Goal: Go to known website: Access a specific website the user already knows

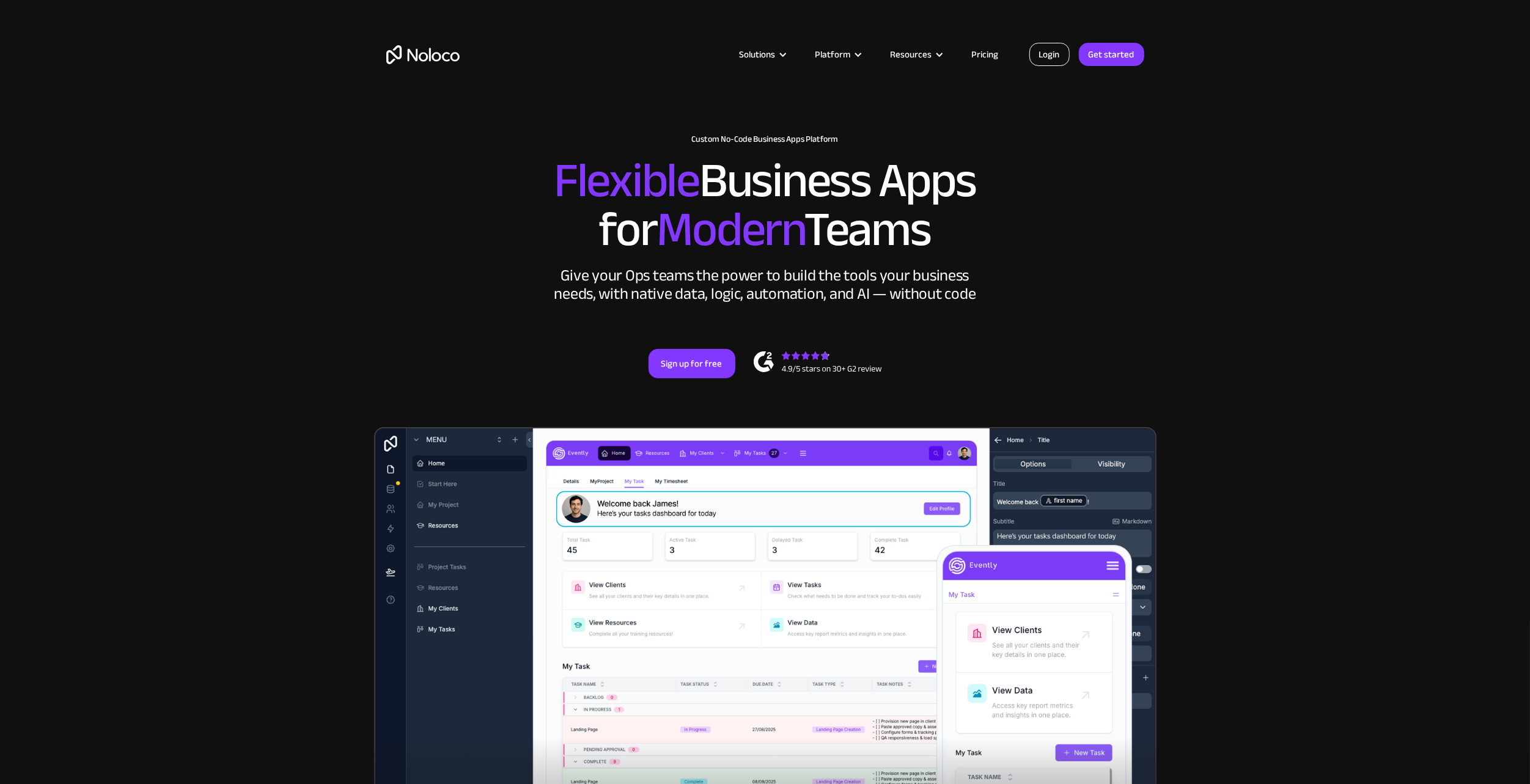
click at [1050, 47] on link "Login" at bounding box center [1050, 54] width 41 height 24
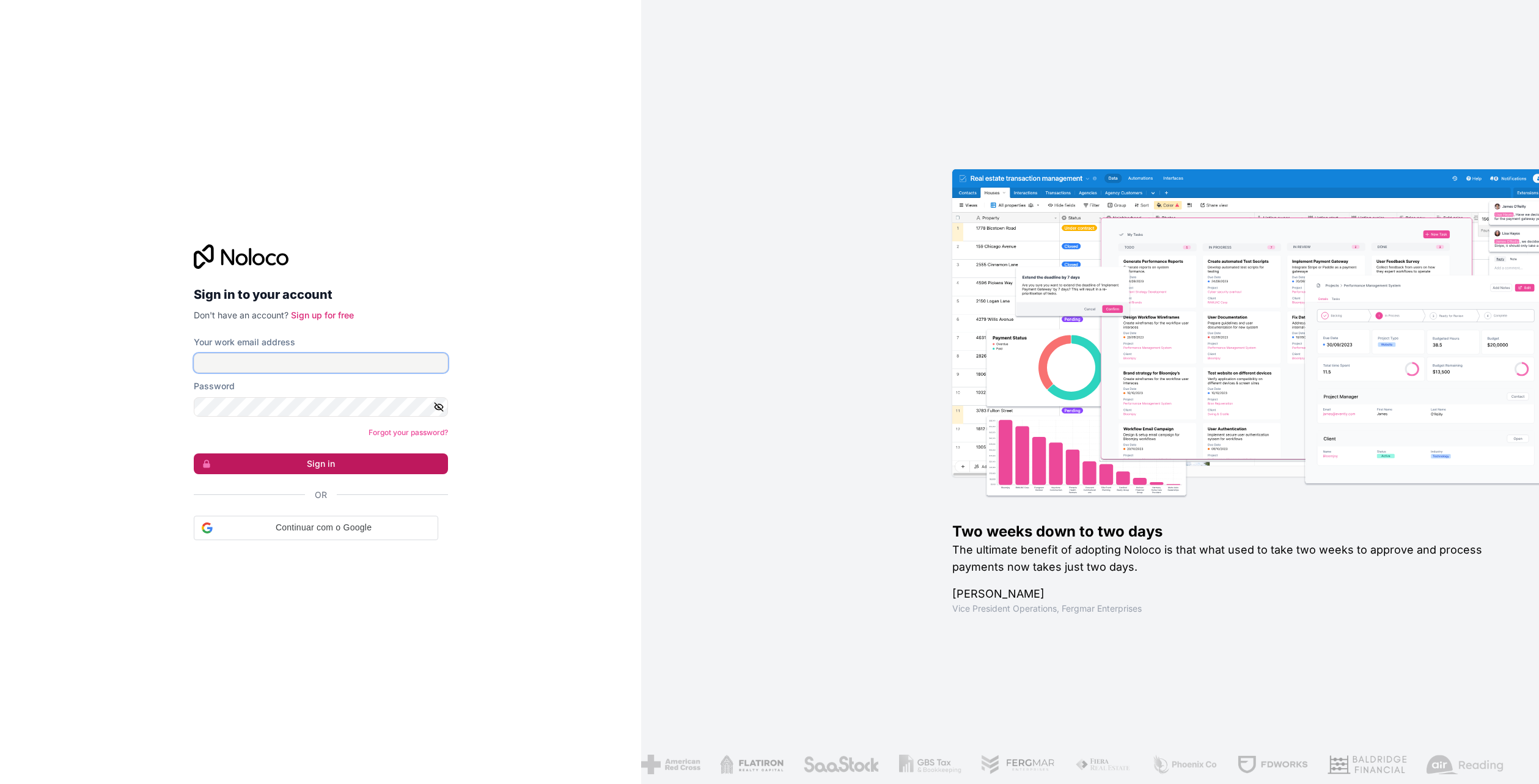
type input "lucas@bokettobrands.com"
click at [337, 463] on button "Sign in" at bounding box center [321, 464] width 254 height 21
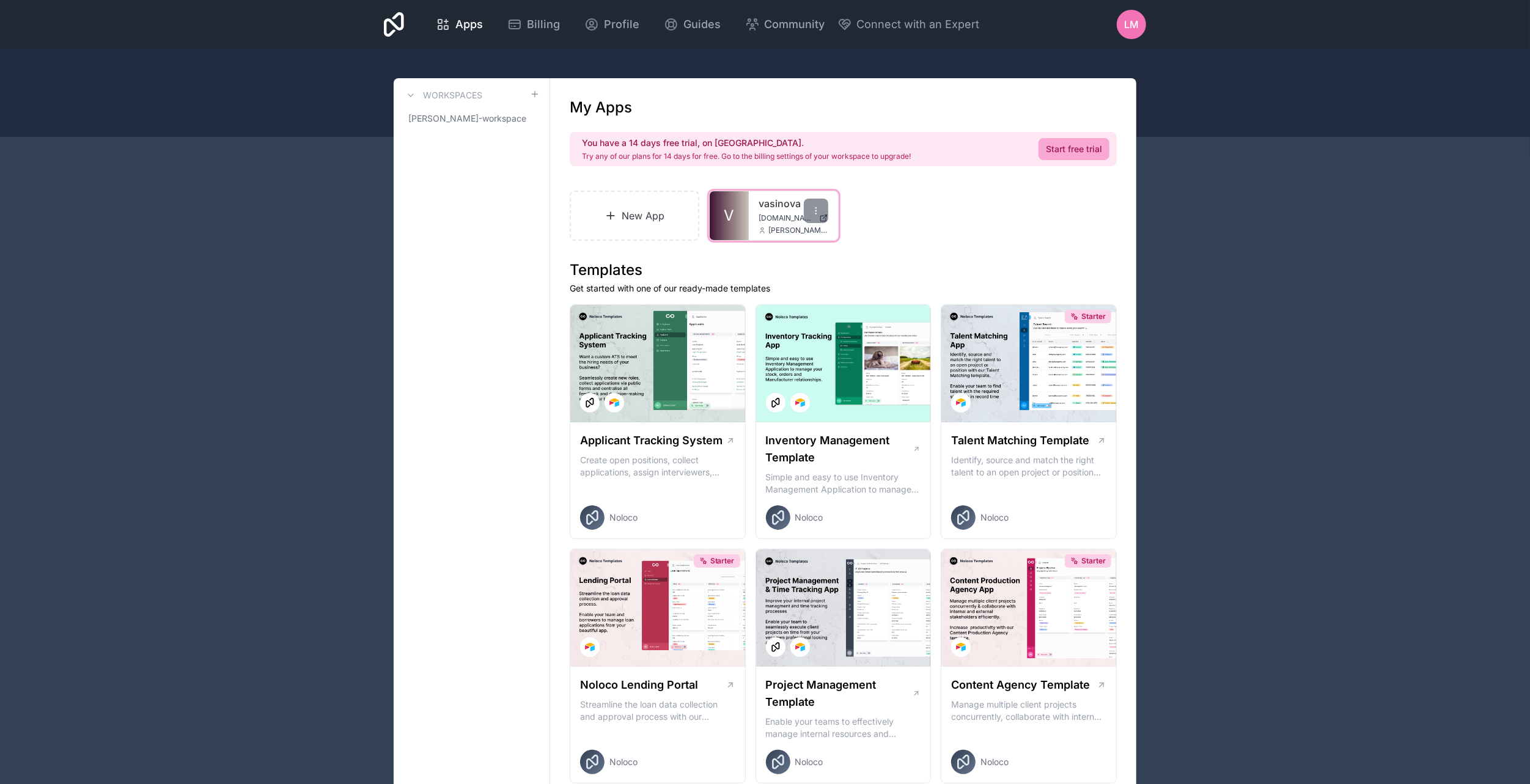
click at [757, 219] on div "vasinova app.vasinova.com spencer@bokettobrands.com" at bounding box center [794, 216] width 89 height 49
click at [735, 215] on link "V" at bounding box center [729, 216] width 39 height 49
